Goal: Task Accomplishment & Management: Complete application form

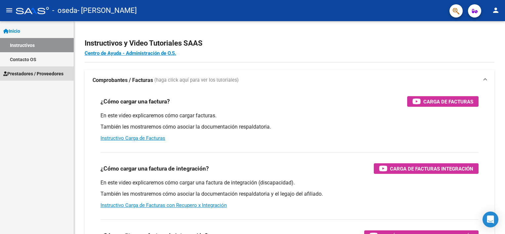
click at [27, 73] on span "Prestadores / Proveedores" at bounding box center [33, 73] width 60 height 7
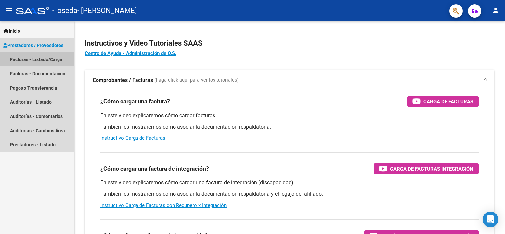
click at [45, 61] on link "Facturas - Listado/Carga" at bounding box center [37, 59] width 74 height 14
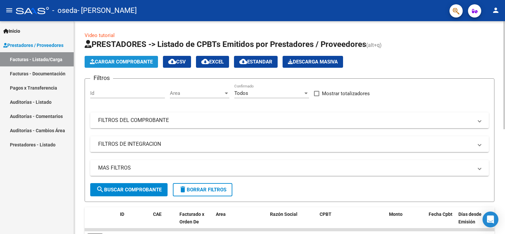
click at [119, 65] on button "Cargar Comprobante" at bounding box center [121, 62] width 73 height 12
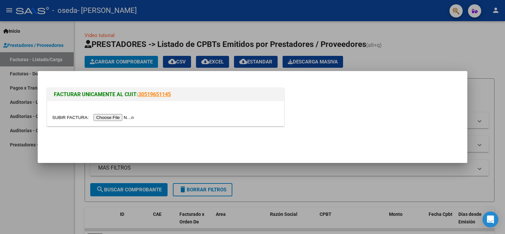
click at [103, 117] on input "file" at bounding box center [94, 117] width 84 height 7
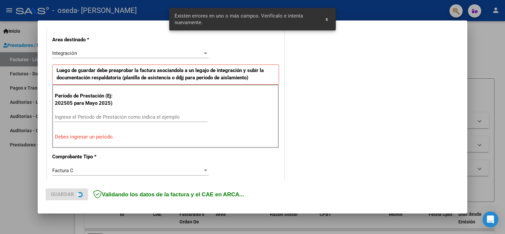
scroll to position [153, 0]
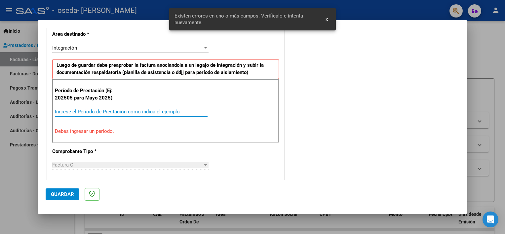
click at [146, 110] on input "Ingrese el Período de Prestación como indica el ejemplo" at bounding box center [131, 112] width 153 height 6
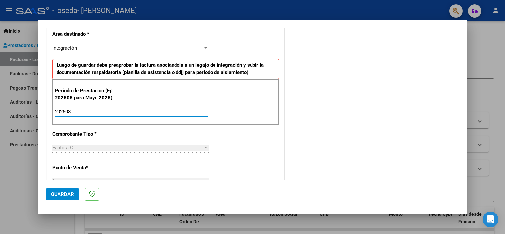
type input "202508"
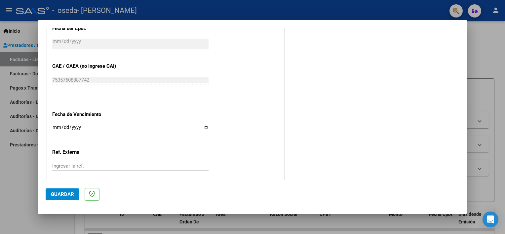
scroll to position [429, 0]
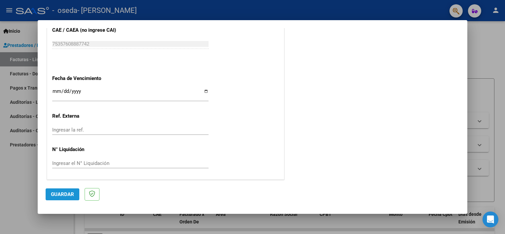
click at [66, 194] on span "Guardar" at bounding box center [62, 194] width 23 height 6
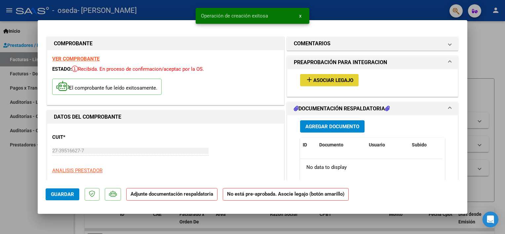
click at [337, 84] on button "add Asociar Legajo" at bounding box center [329, 80] width 59 height 12
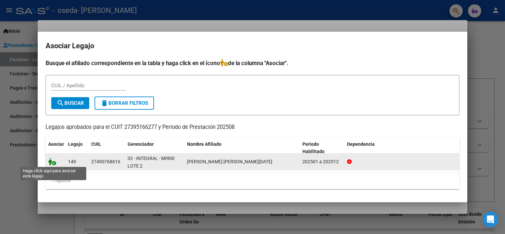
click at [52, 160] on icon at bounding box center [52, 161] width 8 height 7
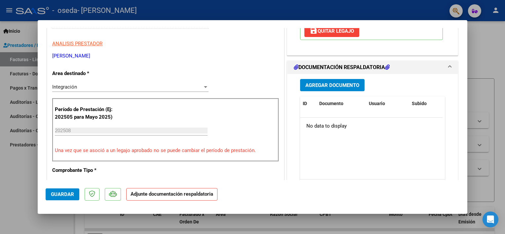
scroll to position [136, 0]
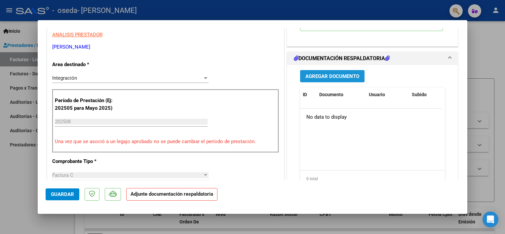
click at [339, 76] on span "Agregar Documento" at bounding box center [333, 76] width 54 height 6
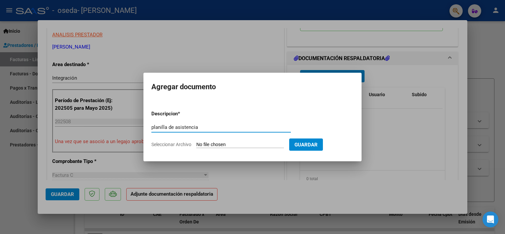
type input "planilla de asistencia"
click at [262, 144] on input "Seleccionar Archivo" at bounding box center [240, 145] width 88 height 6
type input "C:\fakepath\[PERSON_NAME] asistencia (1).pdf"
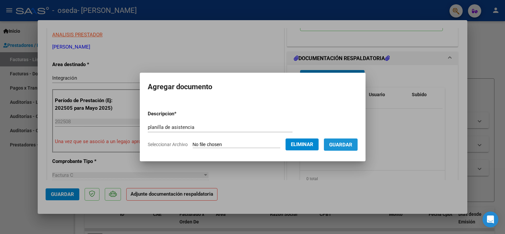
click at [342, 143] on span "Guardar" at bounding box center [340, 145] width 23 height 6
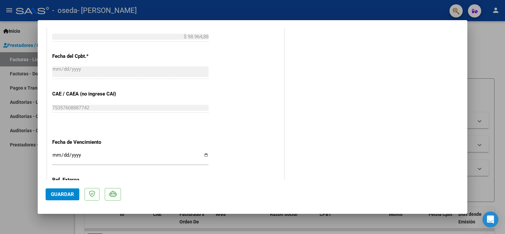
scroll to position [439, 0]
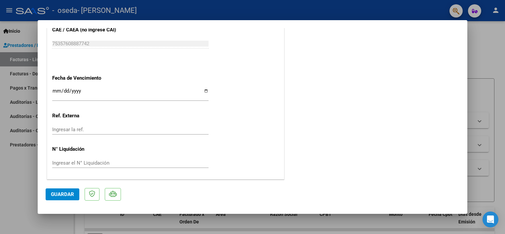
click at [57, 192] on span "Guardar" at bounding box center [62, 194] width 23 height 6
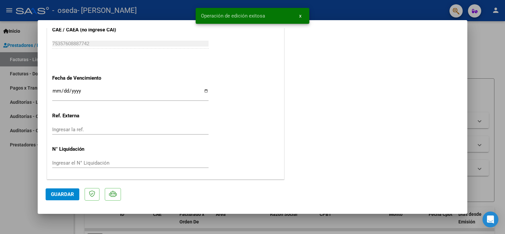
click at [20, 191] on div at bounding box center [252, 117] width 505 height 234
type input "$ 0,00"
